Goal: Find specific page/section

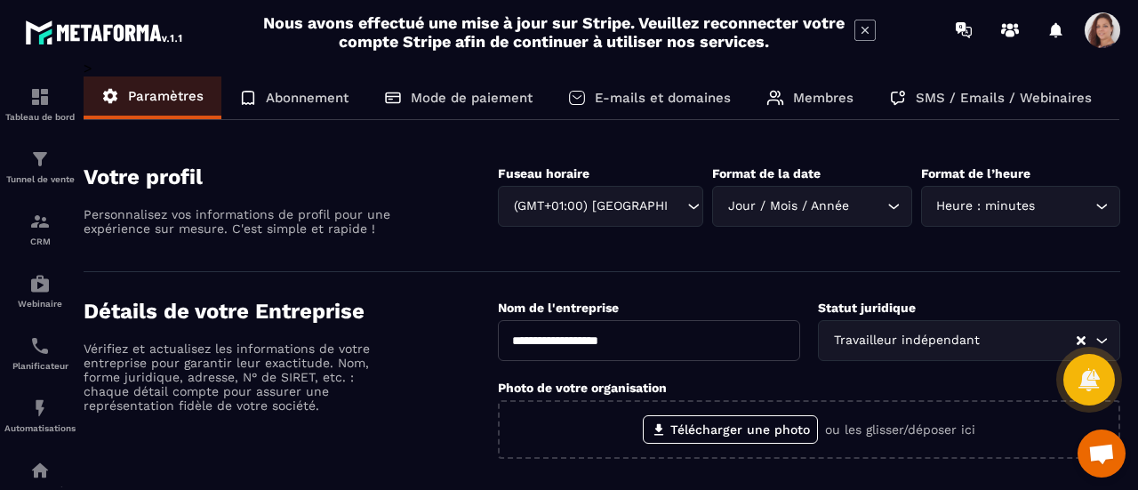
scroll to position [727, 0]
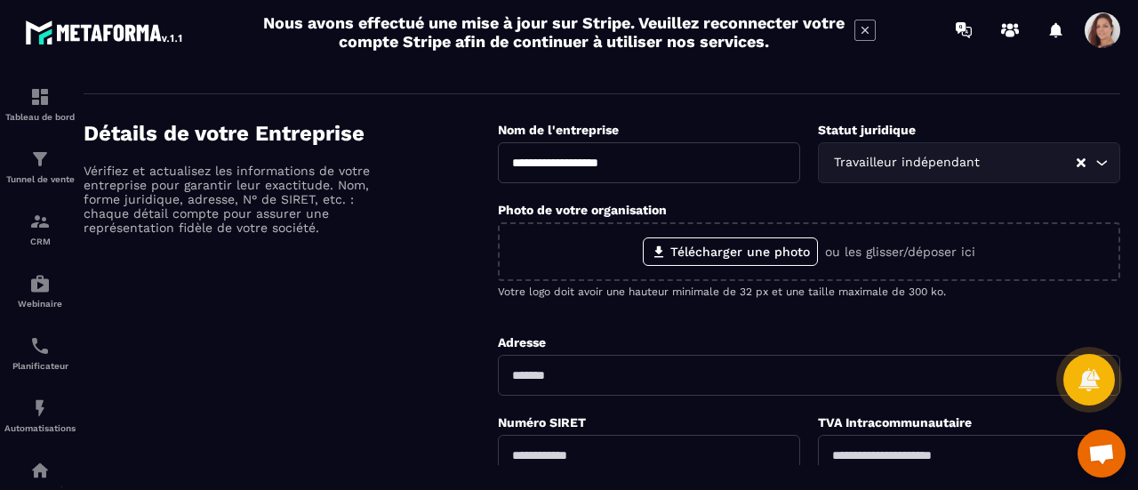
click at [1114, 36] on span at bounding box center [1102, 30] width 36 height 36
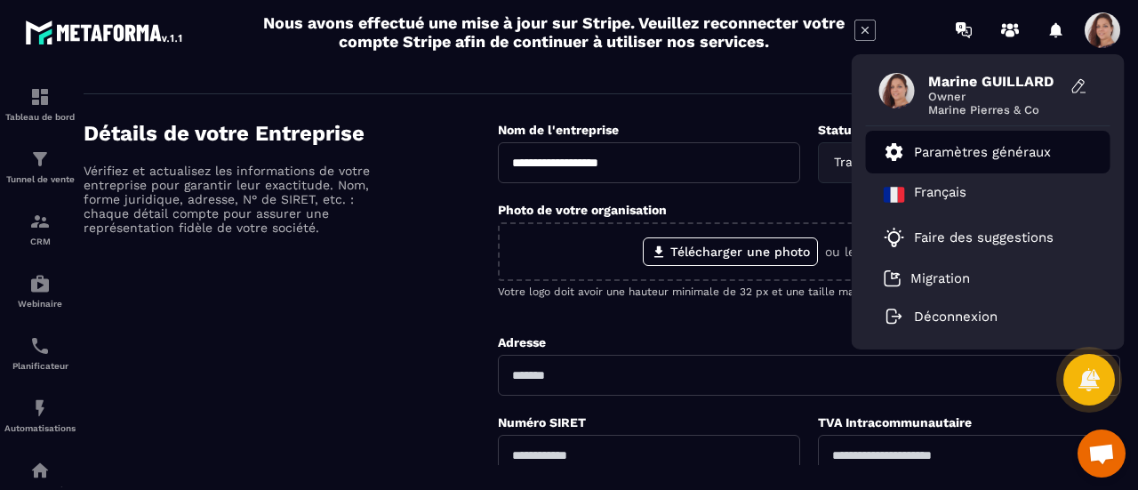
click at [1002, 152] on p "Paramètres généraux" at bounding box center [982, 152] width 137 height 16
click at [996, 157] on p "Paramètres généraux" at bounding box center [982, 152] width 137 height 16
click at [958, 159] on link "Paramètres généraux" at bounding box center [967, 151] width 167 height 21
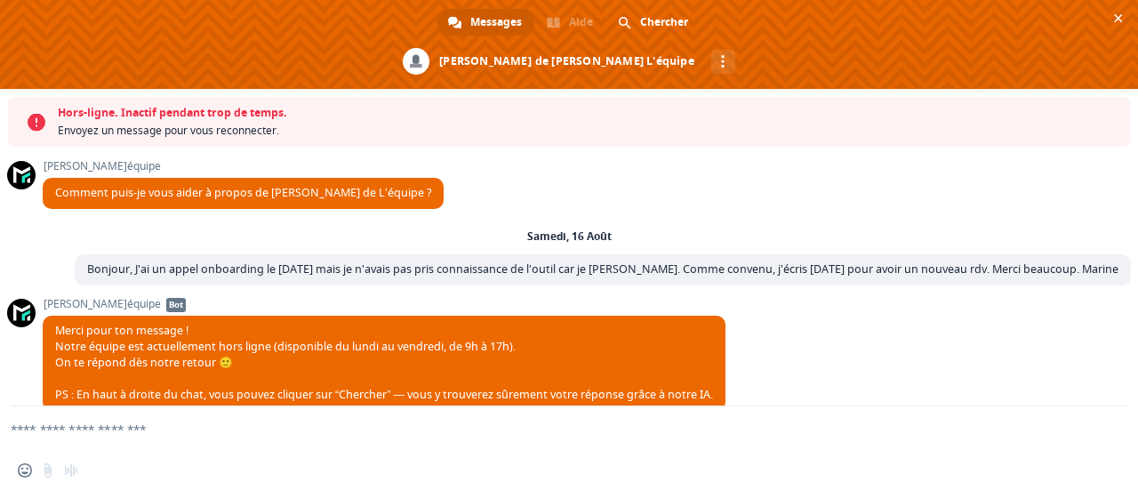
scroll to position [784, 0]
